Goal: Information Seeking & Learning: Learn about a topic

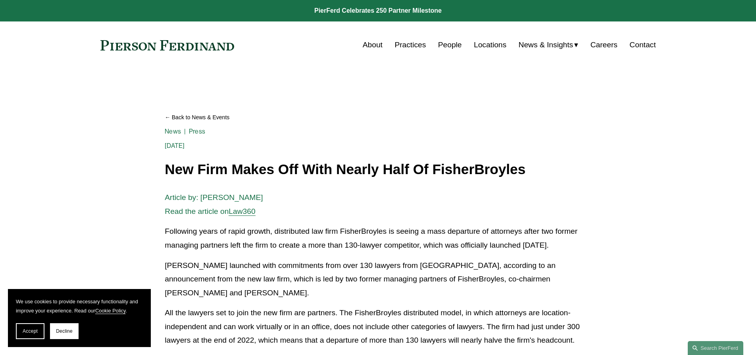
click at [191, 48] on link at bounding box center [167, 45] width 134 height 10
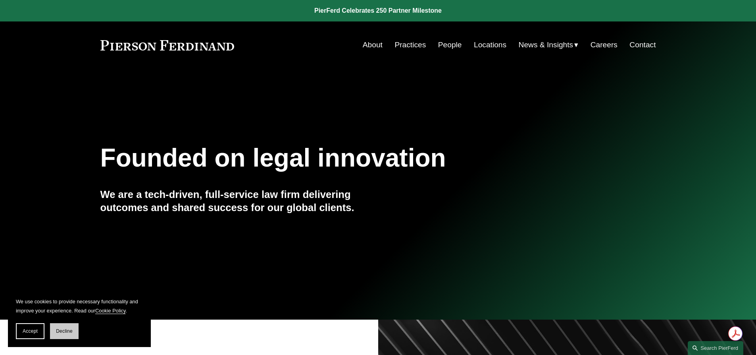
click at [60, 326] on button "Decline" at bounding box center [64, 331] width 29 height 16
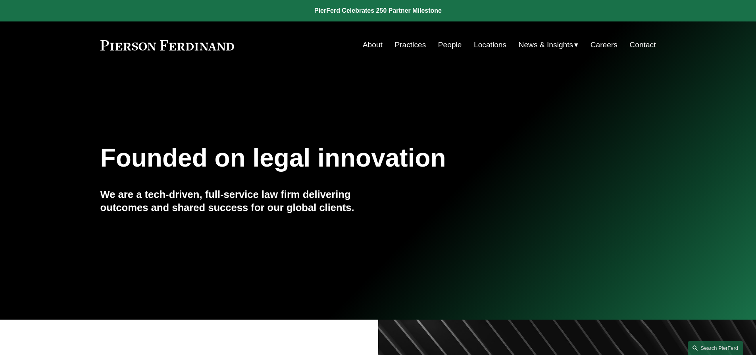
click at [444, 46] on link "People" at bounding box center [450, 44] width 24 height 15
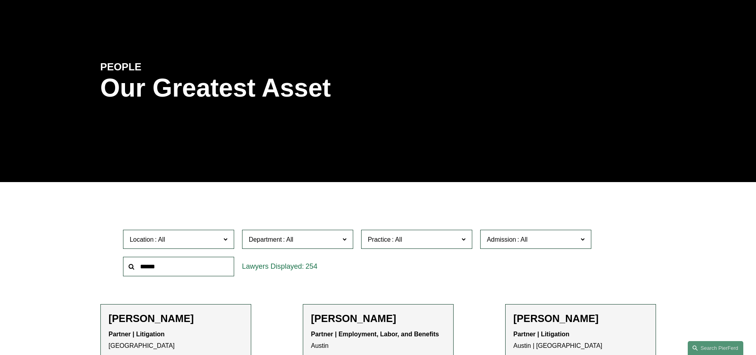
scroll to position [238, 0]
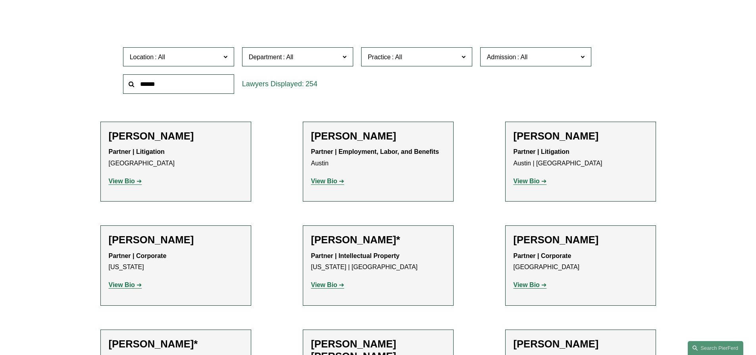
click at [389, 53] on span "Practice" at bounding box center [413, 57] width 91 height 11
click at [339, 61] on span "Department" at bounding box center [294, 57] width 91 height 11
click at [0, 0] on link "Corporate" at bounding box center [0, 0] width 0 height 0
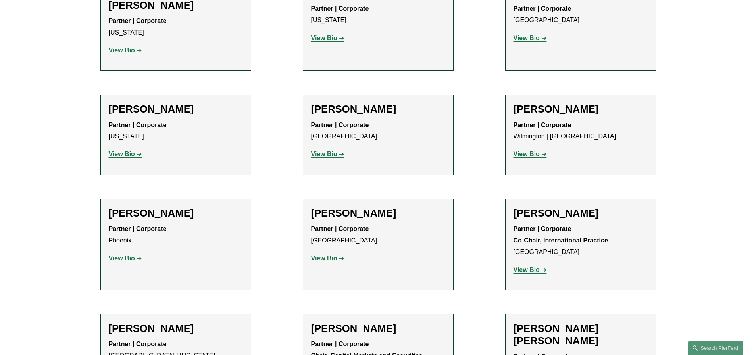
scroll to position [2330, 0]
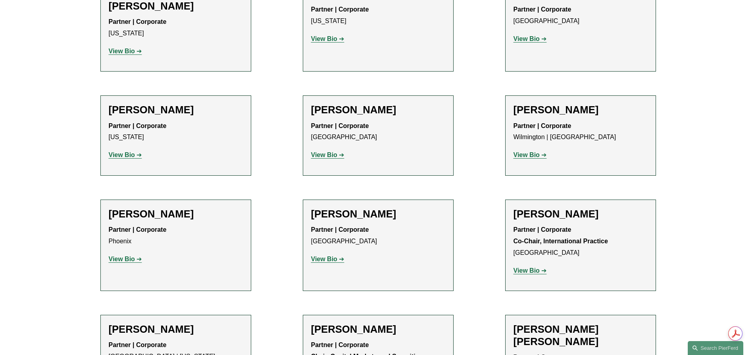
click at [526, 267] on strong "View Bio" at bounding box center [527, 270] width 26 height 7
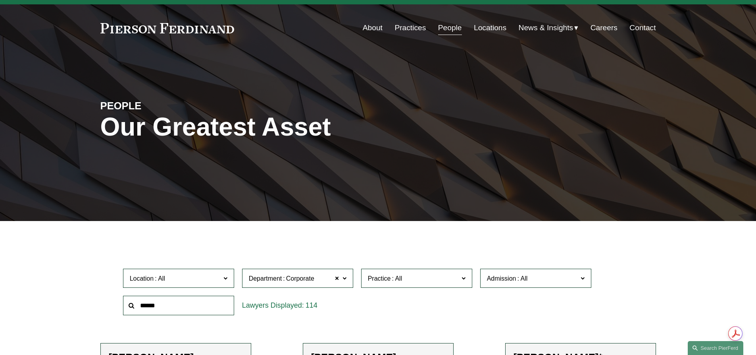
scroll to position [27, 0]
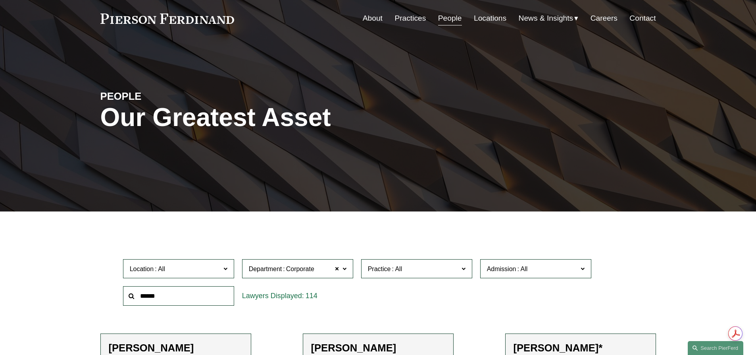
click at [213, 271] on span "Location" at bounding box center [175, 268] width 91 height 11
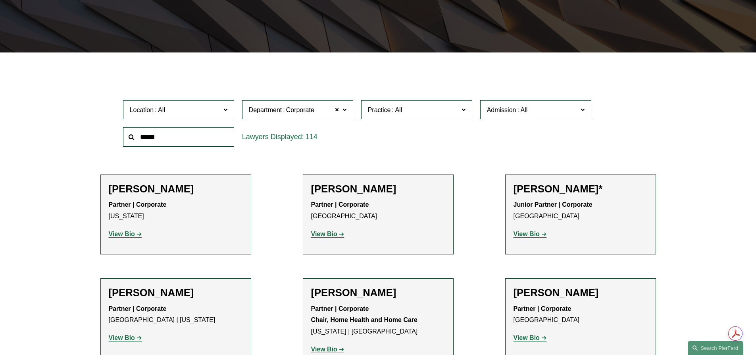
scroll to position [288, 0]
click at [0, 0] on link "[GEOGRAPHIC_DATA]" at bounding box center [0, 0] width 0 height 0
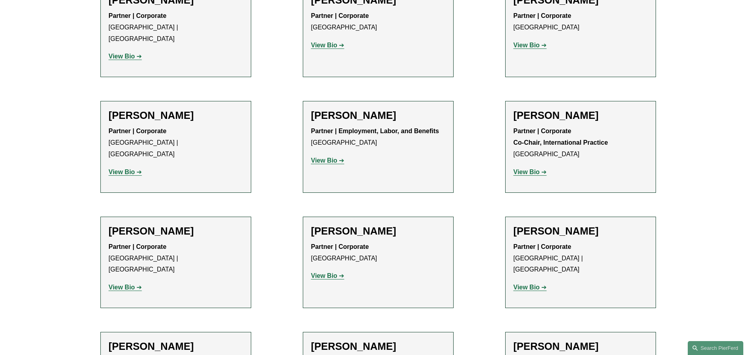
scroll to position [238, 0]
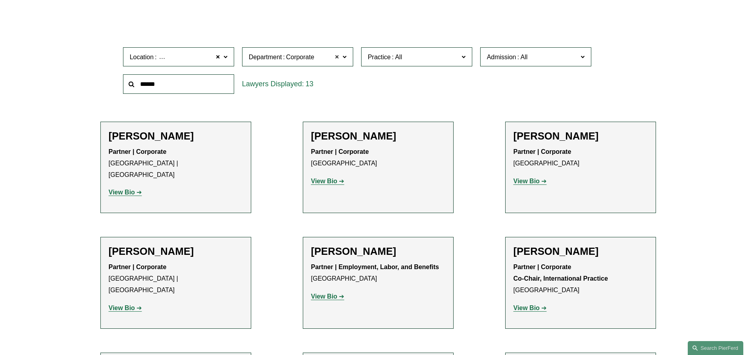
click at [339, 57] on span at bounding box center [337, 57] width 5 height 10
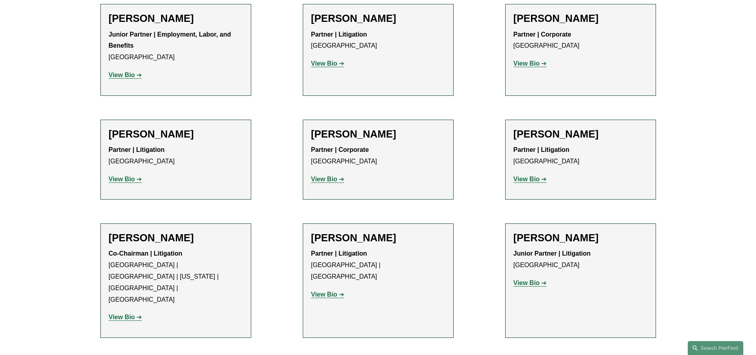
scroll to position [477, 0]
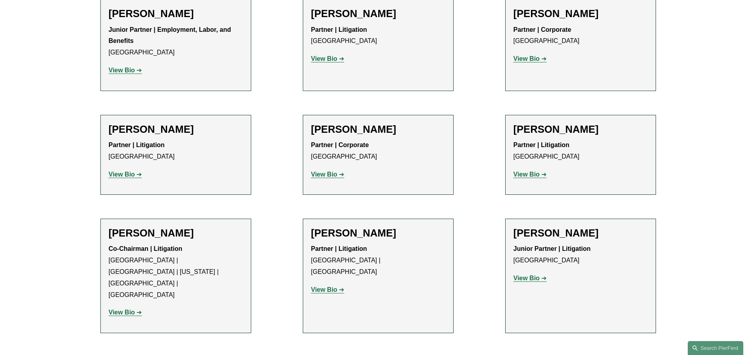
click at [347, 133] on h2 "[PERSON_NAME]" at bounding box center [378, 129] width 134 height 12
click at [335, 174] on strong "View Bio" at bounding box center [324, 174] width 26 height 7
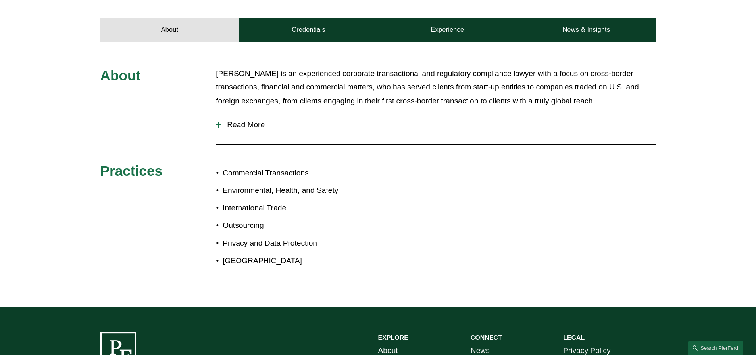
scroll to position [237, 0]
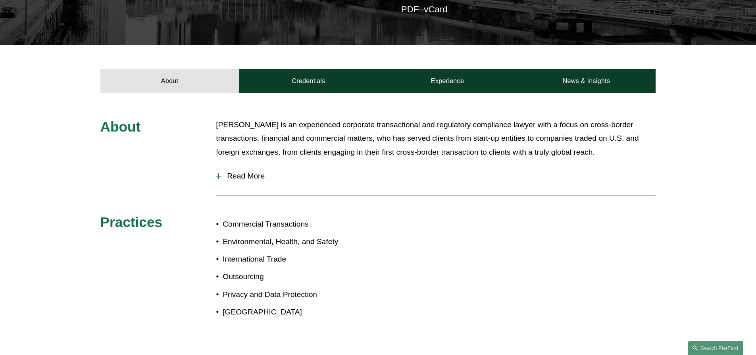
click at [243, 172] on button "Read More" at bounding box center [436, 176] width 440 height 21
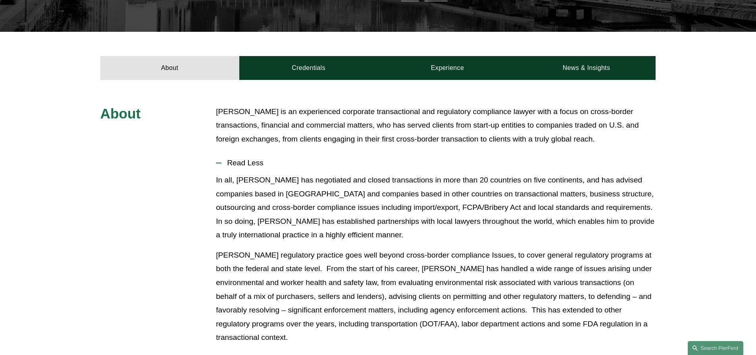
scroll to position [79, 0]
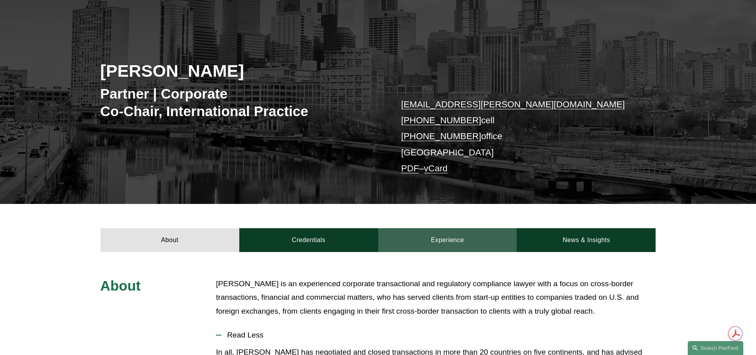
click at [440, 228] on div "About Credentials Experience News & Insights" at bounding box center [378, 228] width 756 height 48
click at [440, 234] on link "Experience" at bounding box center [447, 240] width 139 height 24
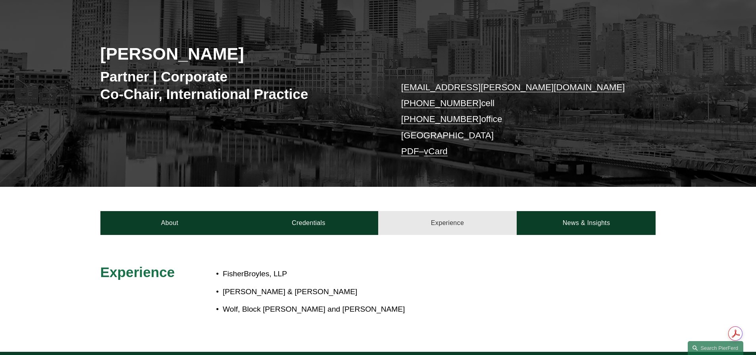
scroll to position [105, 0]
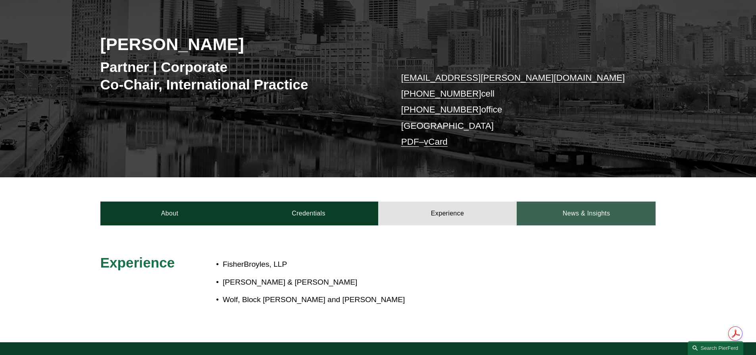
click at [596, 209] on link "News & Insights" at bounding box center [586, 213] width 139 height 24
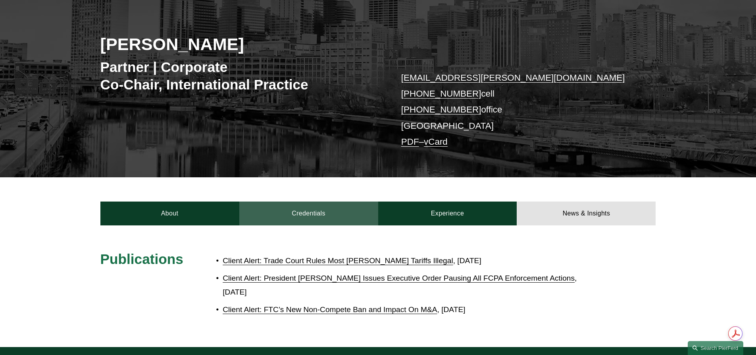
click at [318, 214] on link "Credentials" at bounding box center [308, 213] width 139 height 24
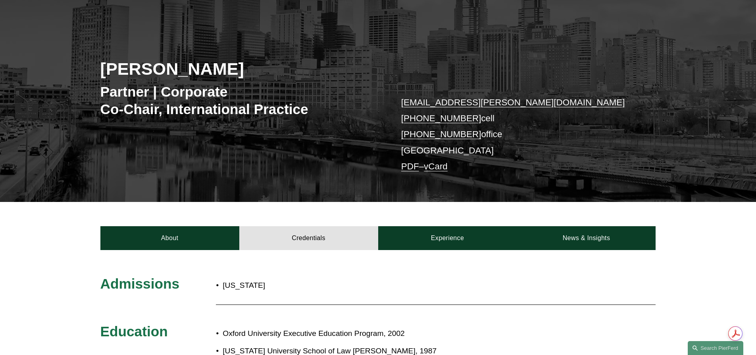
scroll to position [0, 0]
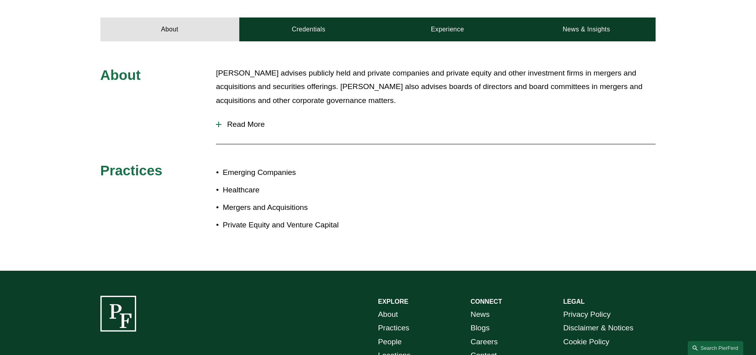
scroll to position [137, 0]
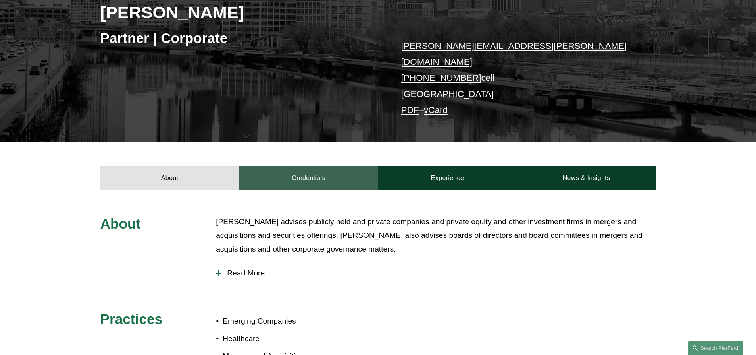
click at [309, 167] on link "Credentials" at bounding box center [308, 178] width 139 height 24
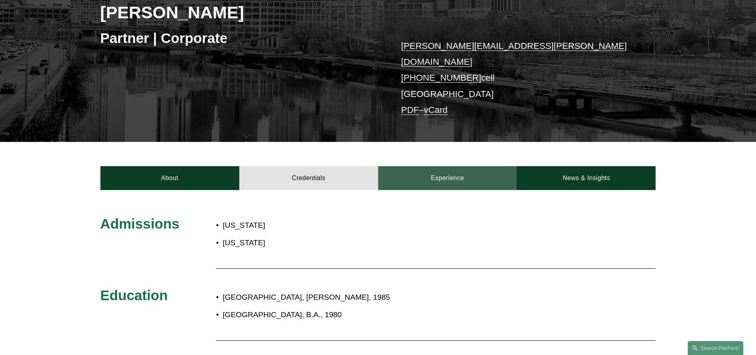
click at [454, 167] on link "Experience" at bounding box center [447, 178] width 139 height 24
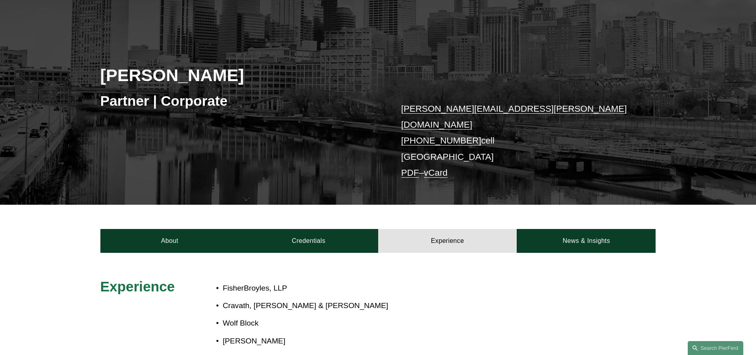
scroll to position [0, 0]
